Goal: Navigation & Orientation: Go to known website

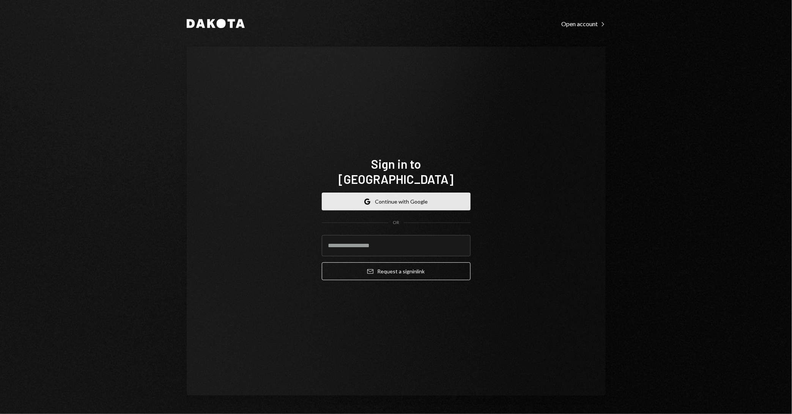
click at [409, 200] on button "Google Continue with Google" at bounding box center [396, 202] width 149 height 18
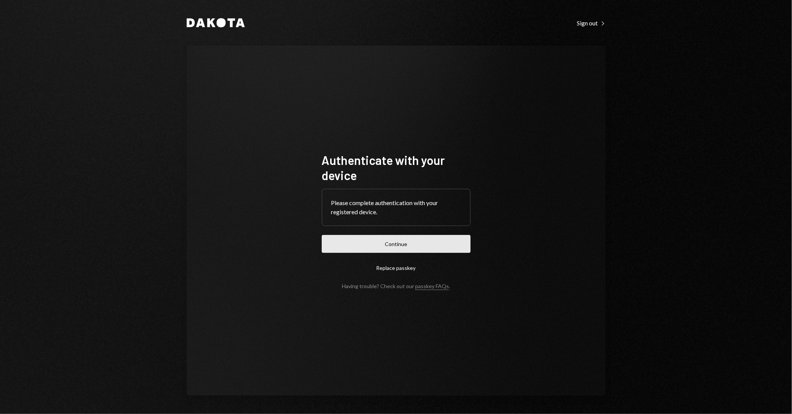
click at [429, 239] on button "Continue" at bounding box center [396, 244] width 149 height 18
